Goal: Task Accomplishment & Management: Use online tool/utility

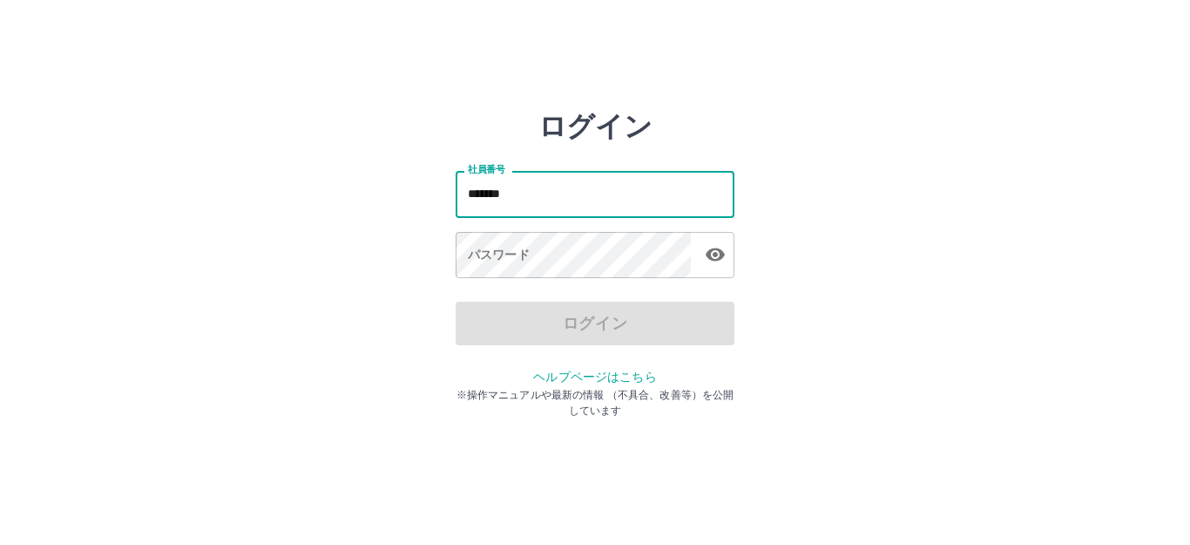
type input "*******"
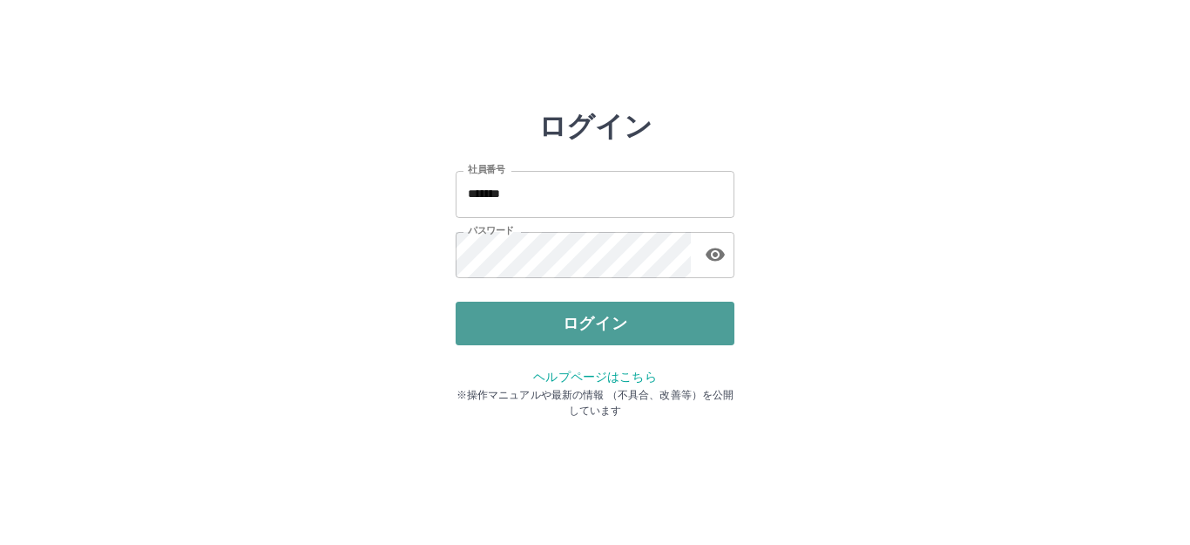
click at [643, 324] on button "ログイン" at bounding box center [595, 323] width 279 height 44
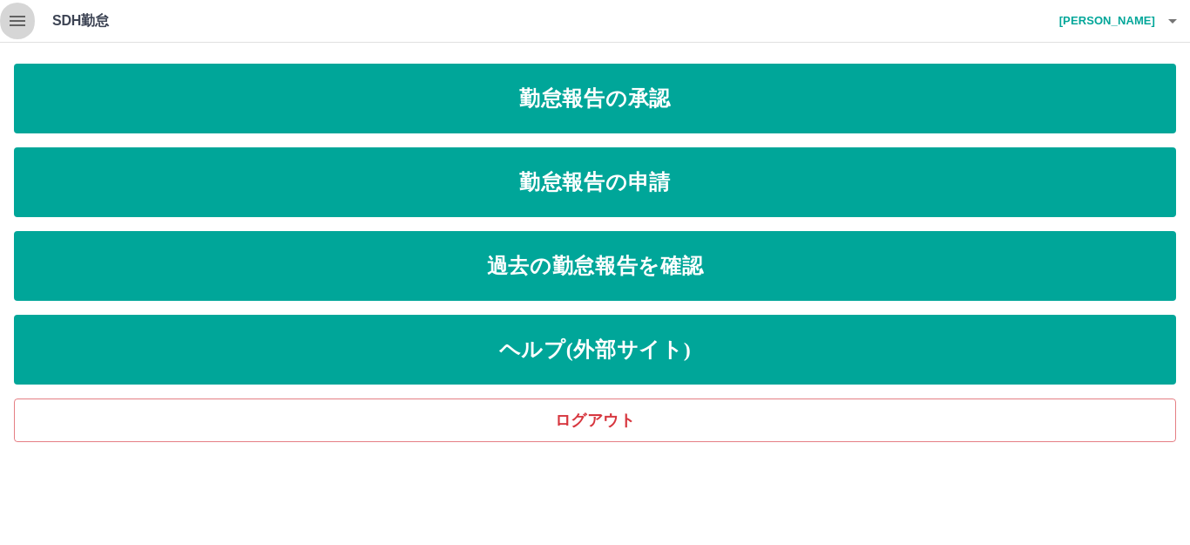
click at [23, 16] on icon "button" at bounding box center [18, 21] width 16 height 10
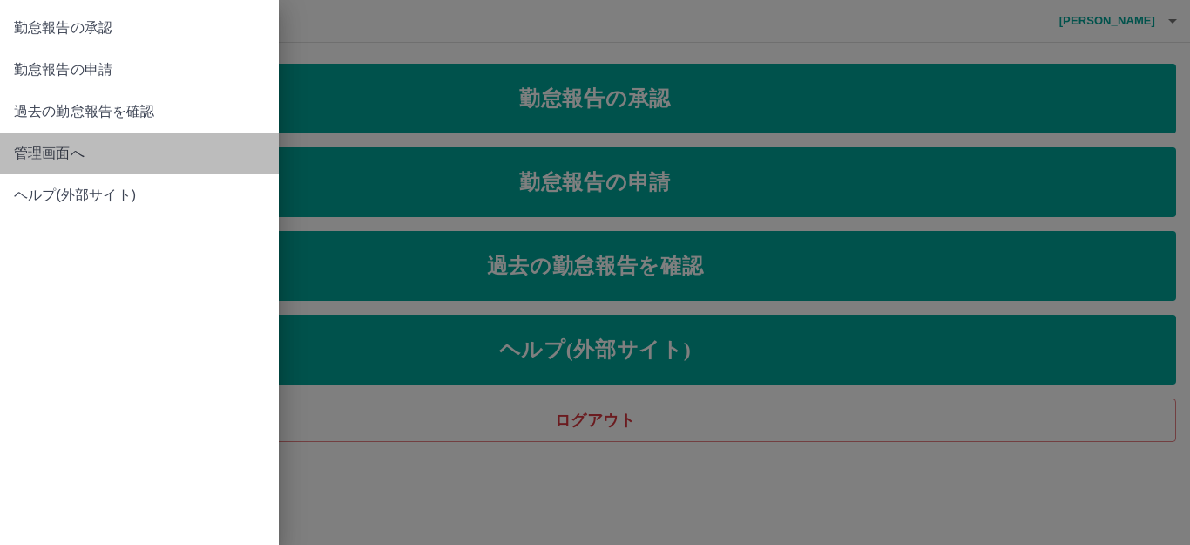
click at [49, 144] on span "管理画面へ" at bounding box center [139, 153] width 251 height 21
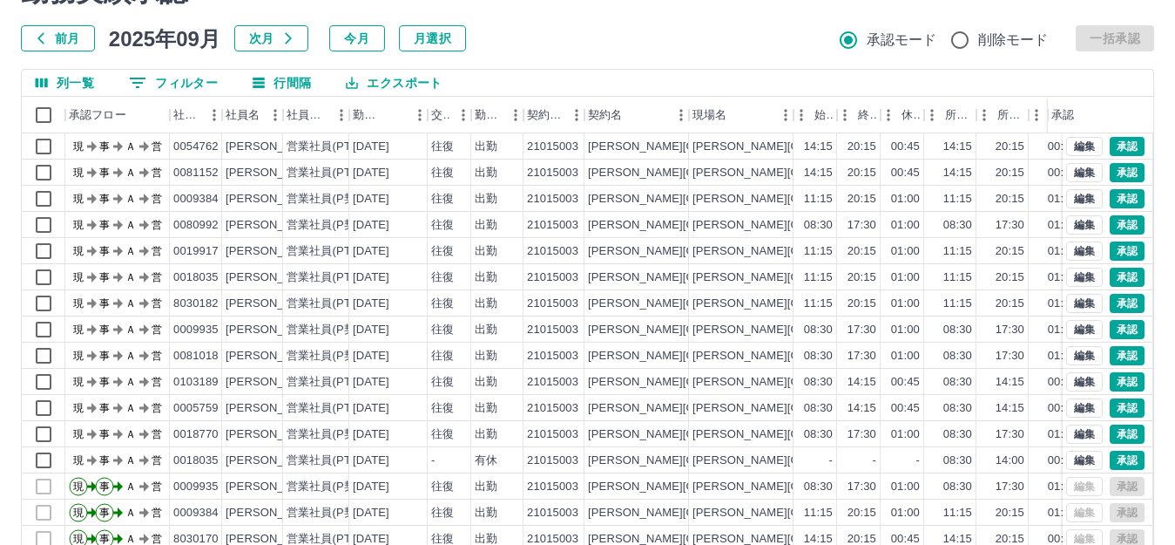
scroll to position [192, 0]
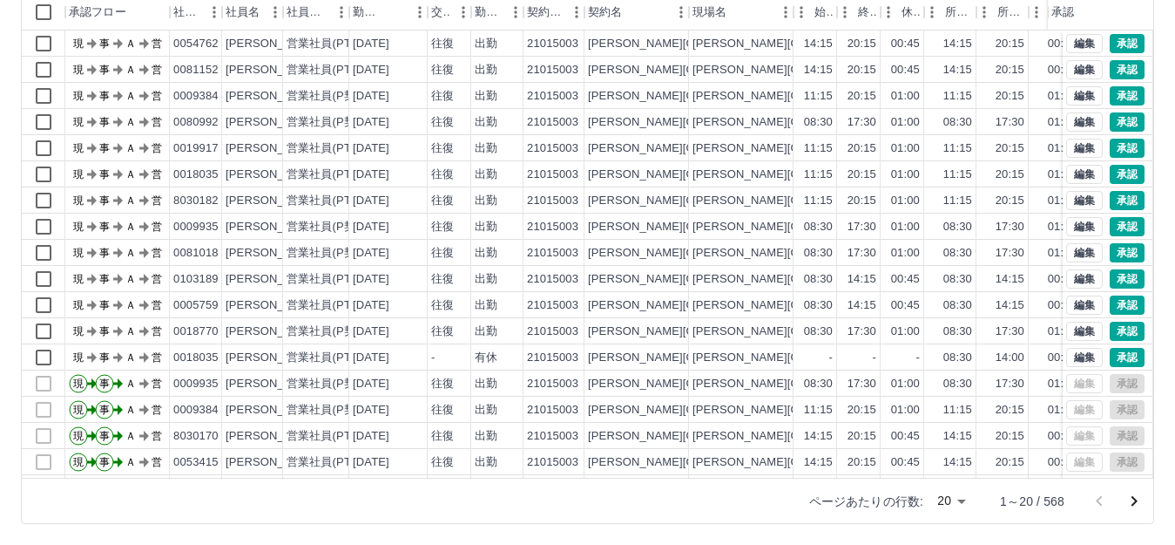
click at [951, 504] on body "SDH勤怠 [PERSON_NAME] 勤務実績承認 前月 [DATE] 次月 今月 月選択 承認モード 削除モード 一括承認 列一覧 0 フィルター 行間隔…" at bounding box center [587, 176] width 1175 height 736
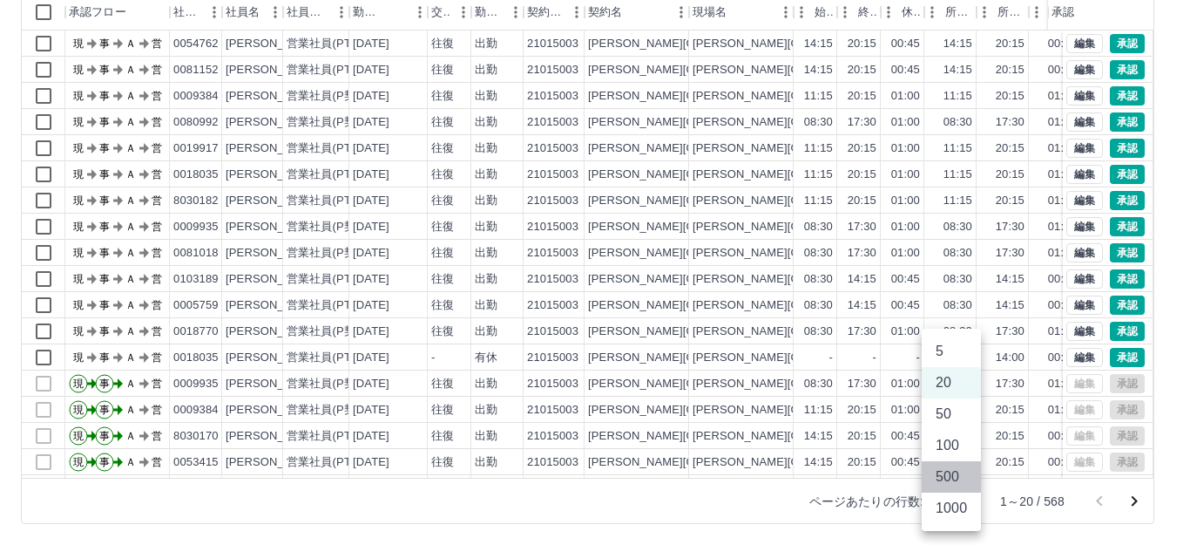
click at [951, 480] on li "500" at bounding box center [951, 476] width 59 height 31
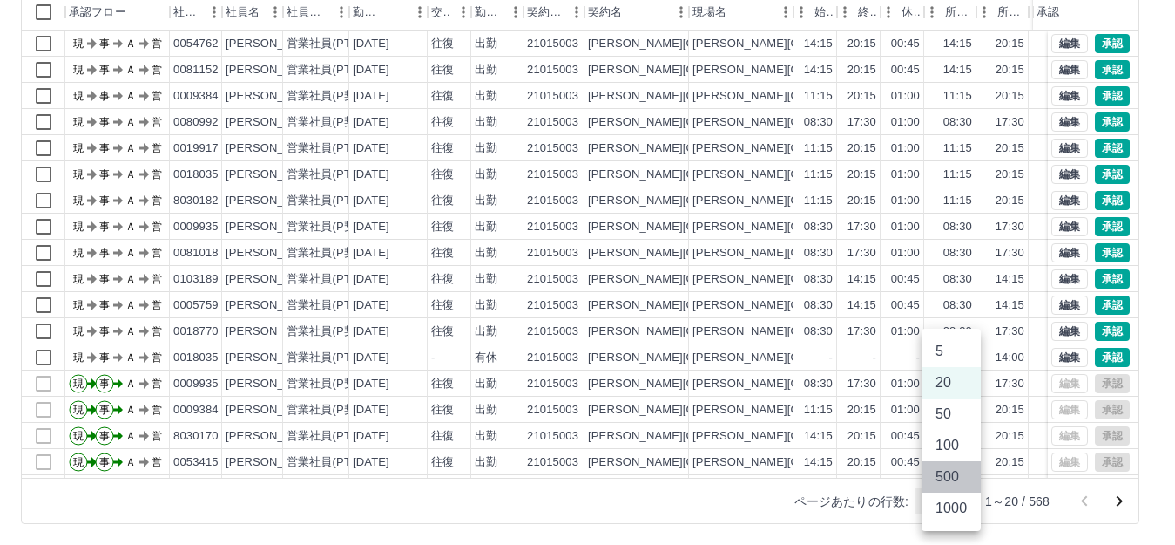
type input "***"
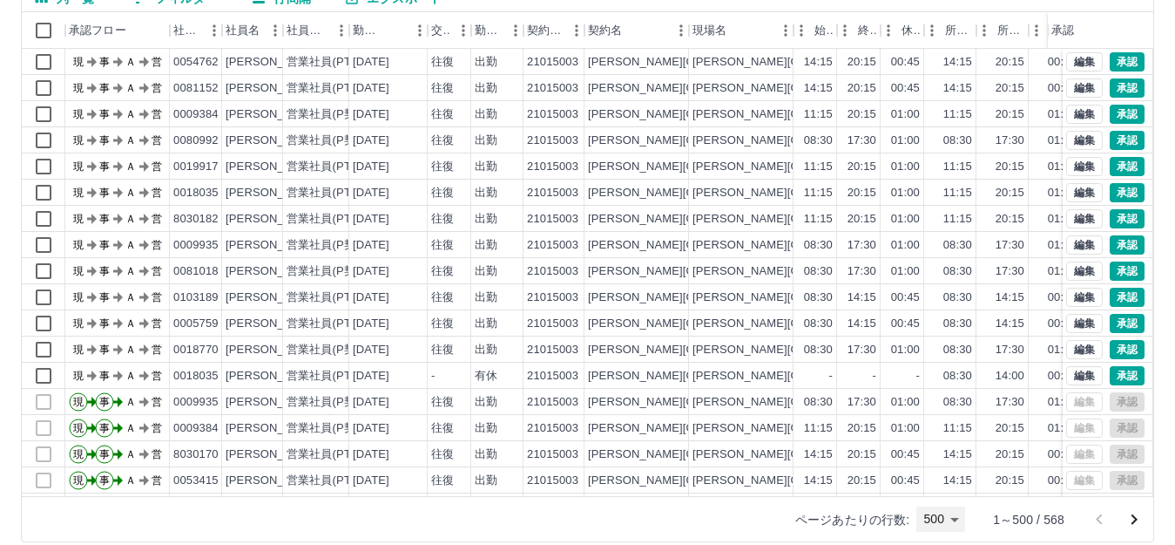
scroll to position [174, 0]
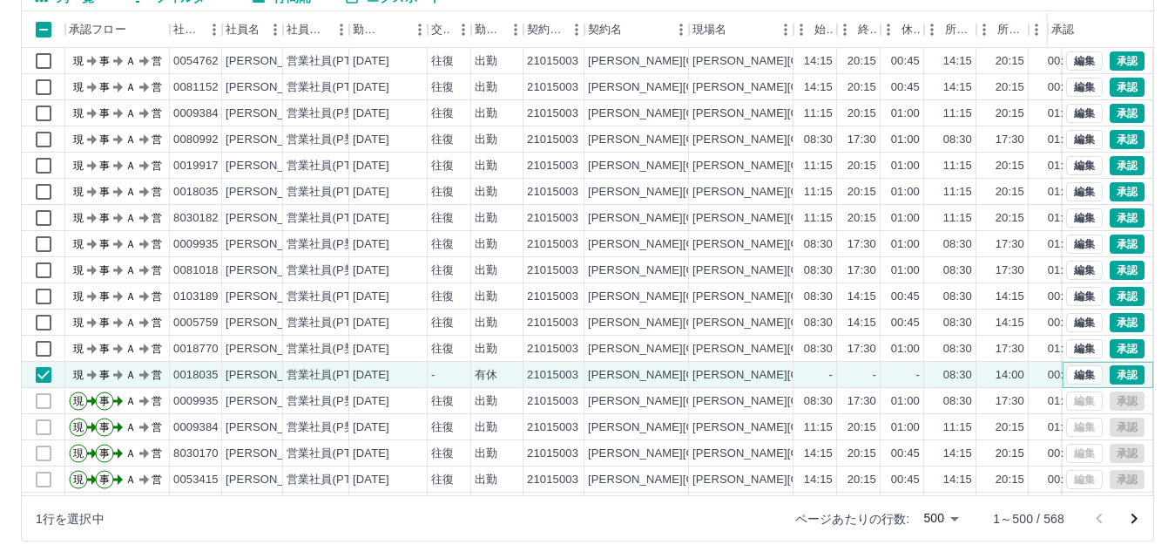
click at [1111, 376] on button "承認" at bounding box center [1127, 374] width 35 height 19
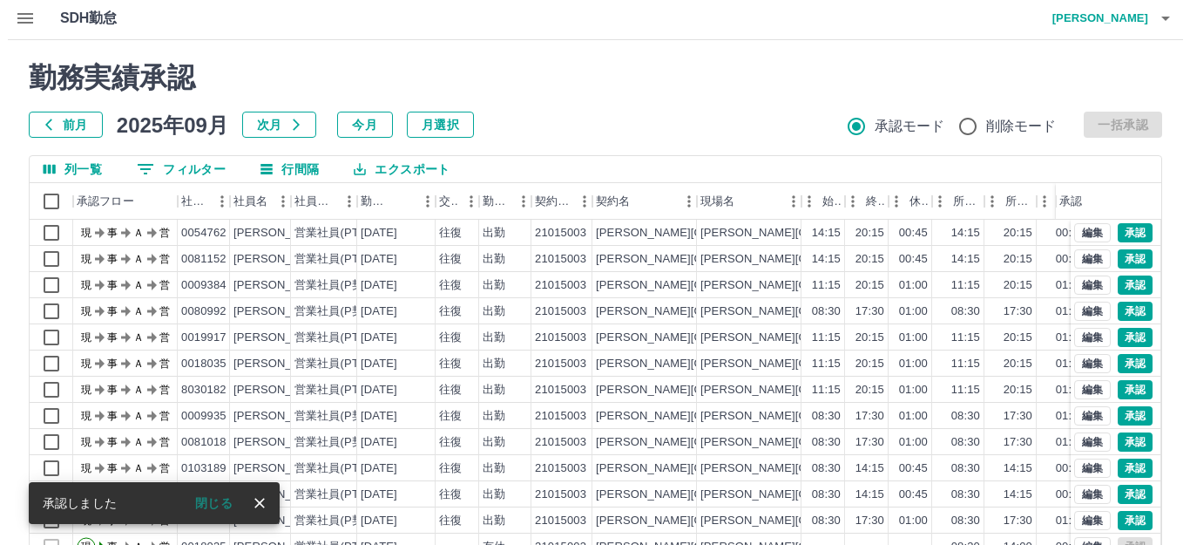
scroll to position [0, 0]
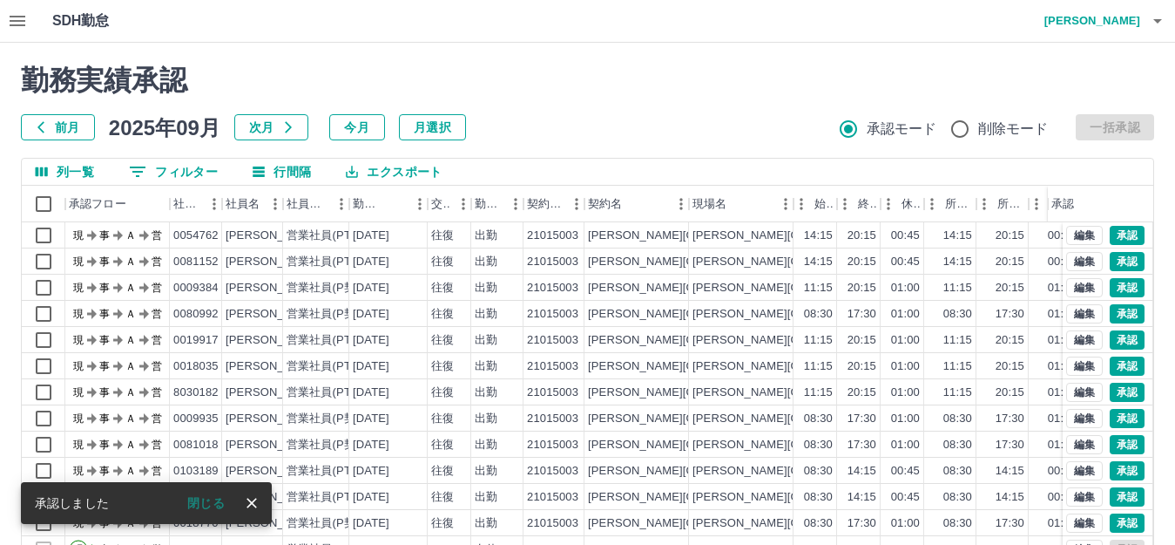
click at [1127, 10] on h4 "[PERSON_NAME]" at bounding box center [1088, 21] width 105 height 42
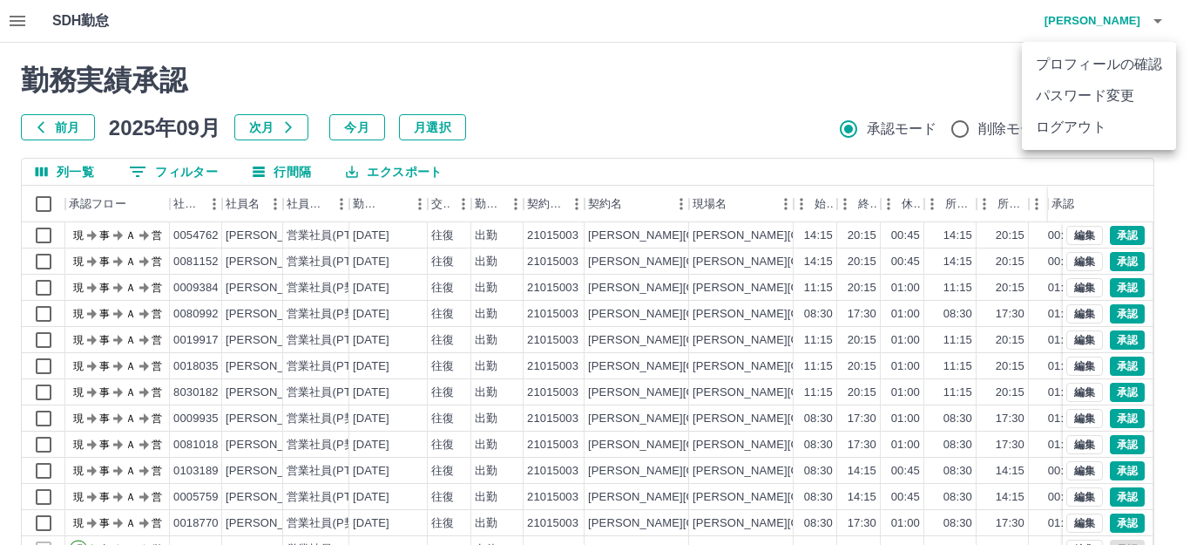
click at [1100, 28] on div at bounding box center [595, 272] width 1190 height 545
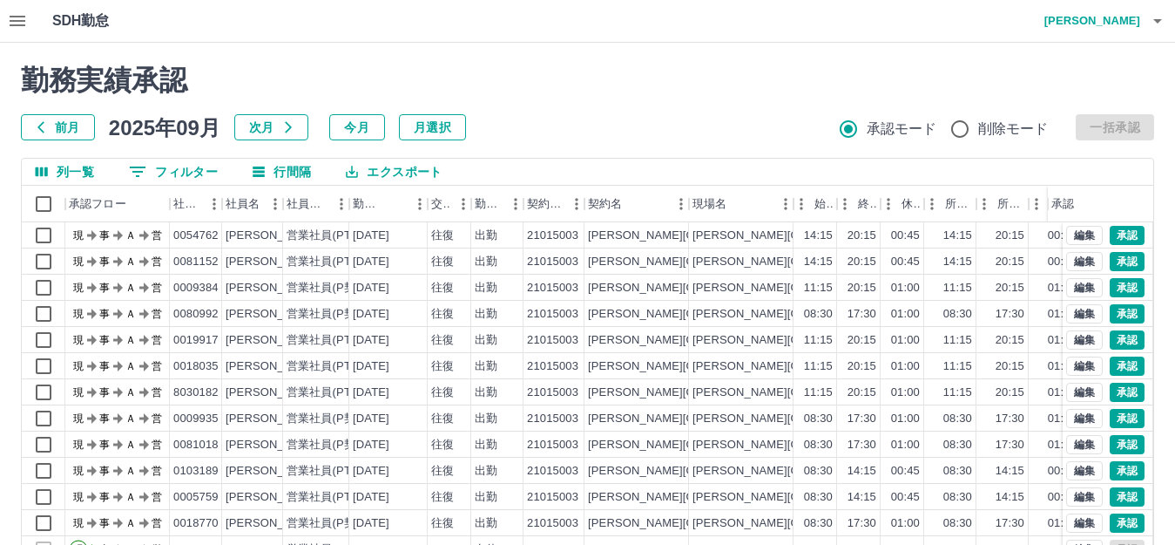
click at [1134, 24] on h4 "[PERSON_NAME]" at bounding box center [1088, 21] width 105 height 42
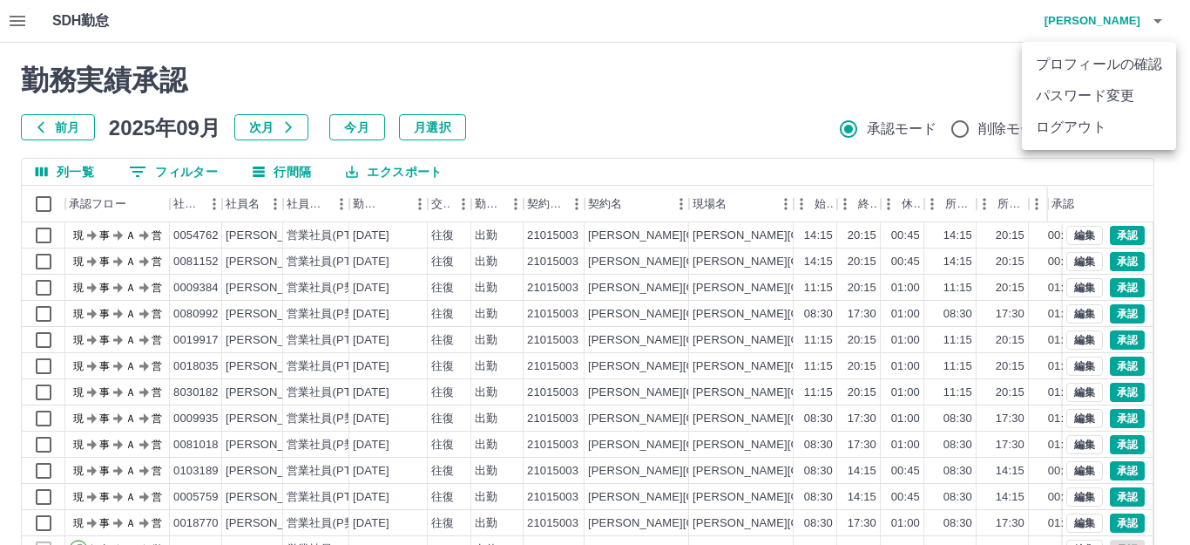
click at [1080, 130] on li "ログアウト" at bounding box center [1099, 127] width 154 height 31
